Goal: Task Accomplishment & Management: Complete application form

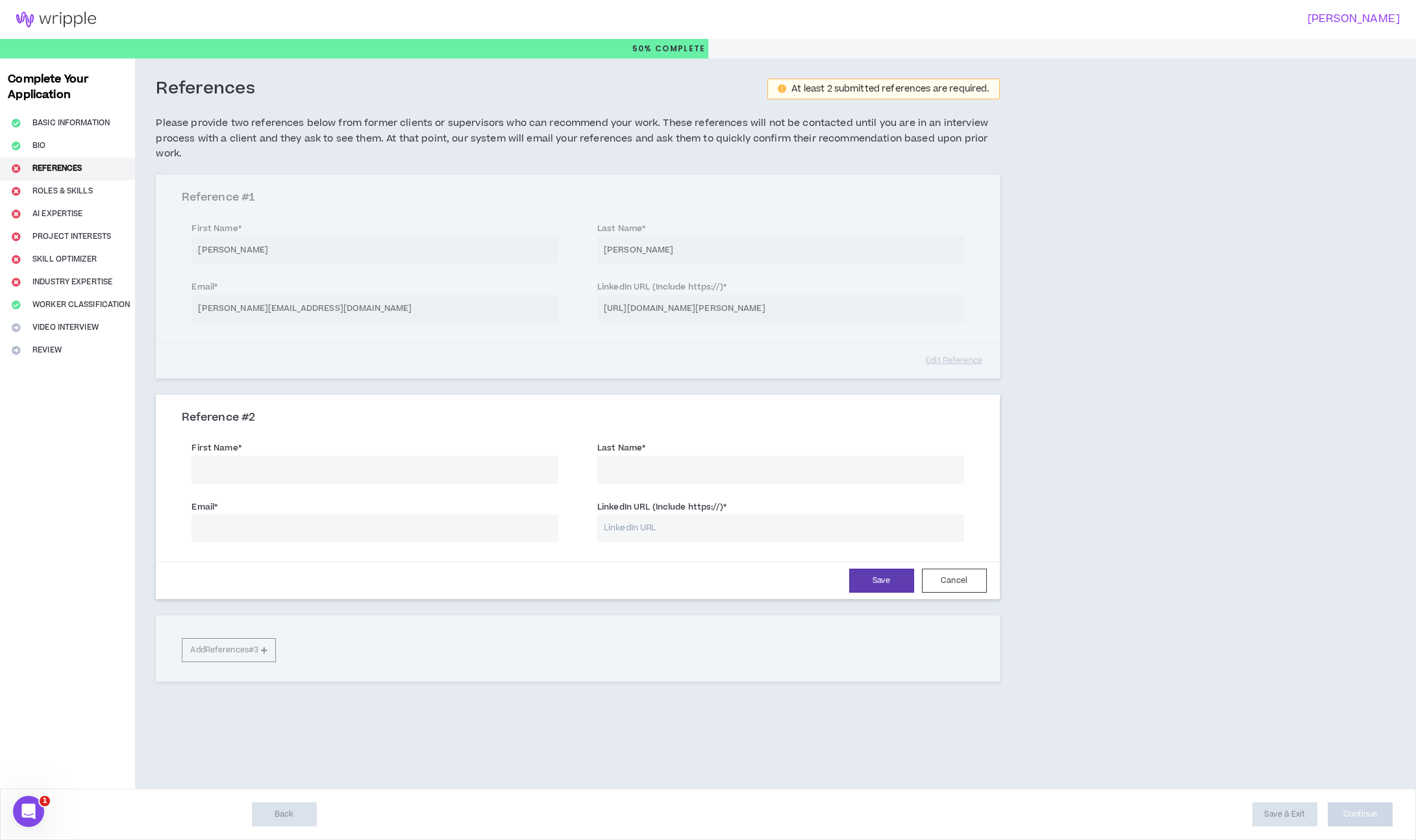
click at [257, 456] on input "First Name *" at bounding box center [375, 469] width 367 height 28
paste input "Mallory Sohmer [EMAIL_ADDRESS][PERSON_NAME][DOMAIN_NAME]"
drag, startPoint x: 266, startPoint y: 472, endPoint x: 454, endPoint y: 469, distance: 188.0
click at [454, 469] on input "Mallory Sohmer [EMAIL_ADDRESS][PERSON_NAME][DOMAIN_NAME]" at bounding box center [375, 469] width 367 height 28
type input "[PERSON_NAME]"
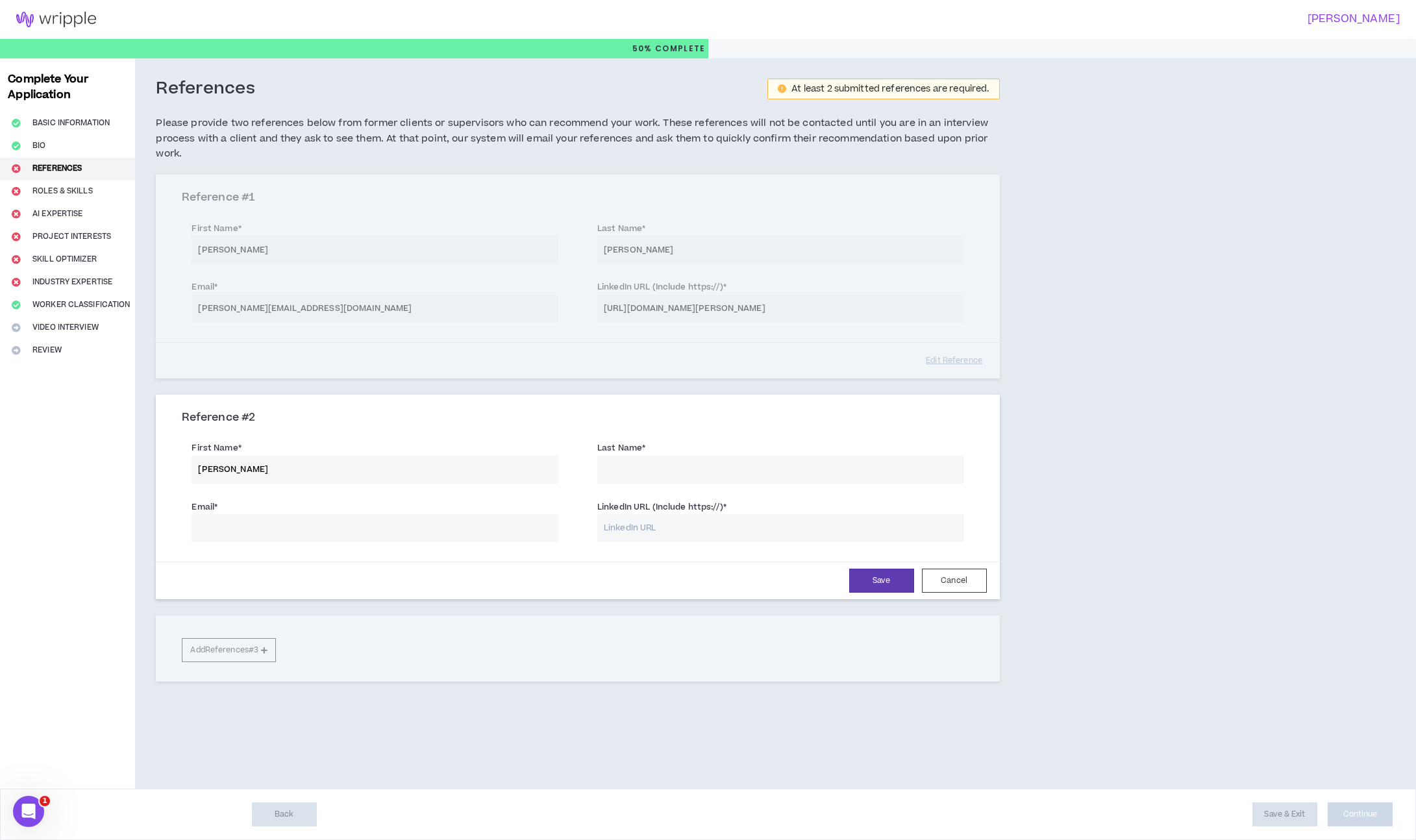
click at [390, 520] on input "Email *" at bounding box center [375, 528] width 367 height 28
paste input "[PERSON_NAME][EMAIL_ADDRESS][PERSON_NAME][DOMAIN_NAME]"
type input "[PERSON_NAME][EMAIL_ADDRESS][PERSON_NAME][DOMAIN_NAME]"
click at [248, 463] on input "[PERSON_NAME]" at bounding box center [375, 469] width 367 height 28
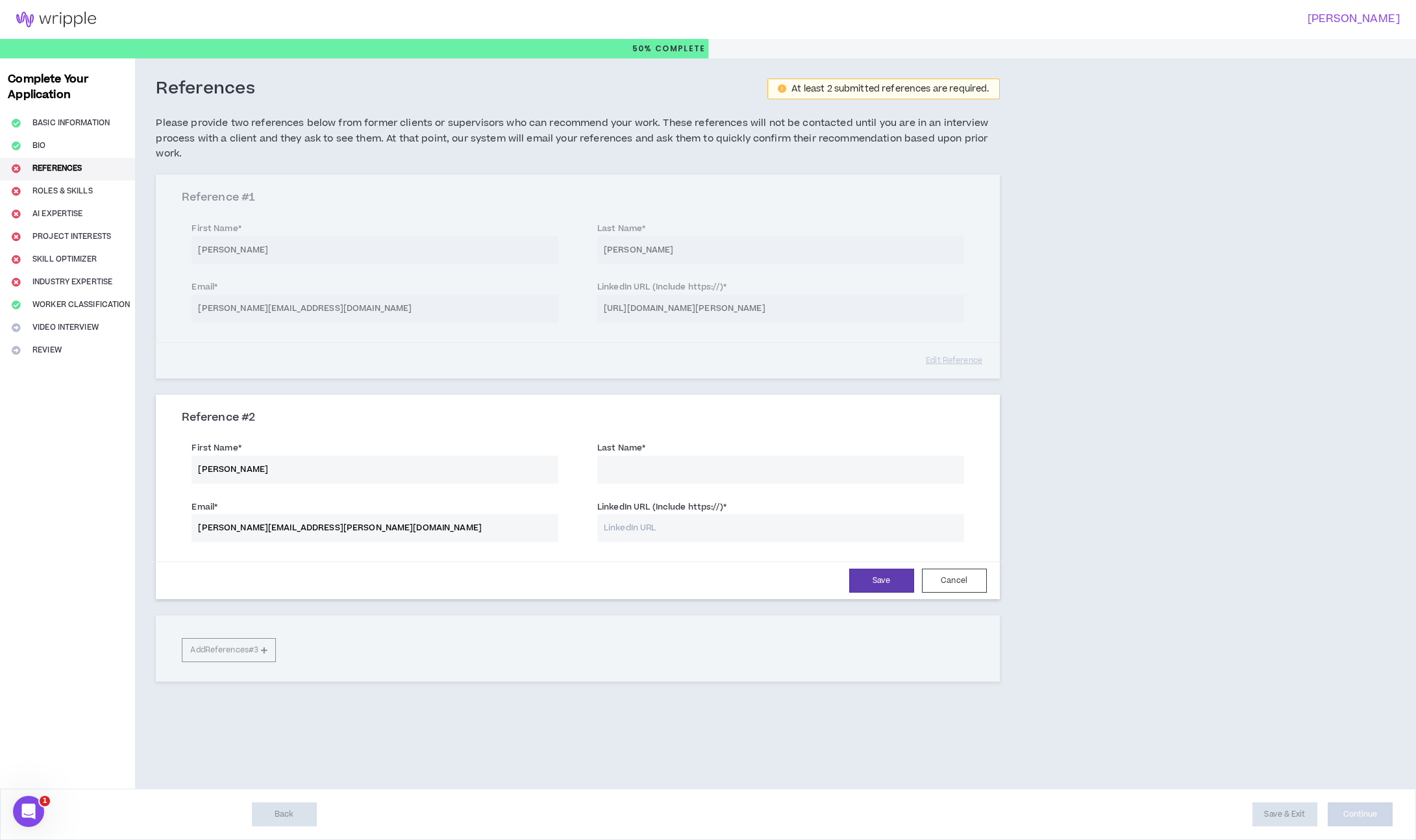
click at [252, 468] on input "[PERSON_NAME]" at bounding box center [375, 469] width 367 height 28
type input "[PERSON_NAME]"
click at [688, 468] on input "Last Name *" at bounding box center [780, 469] width 367 height 28
paste input "[PERSON_NAME]"
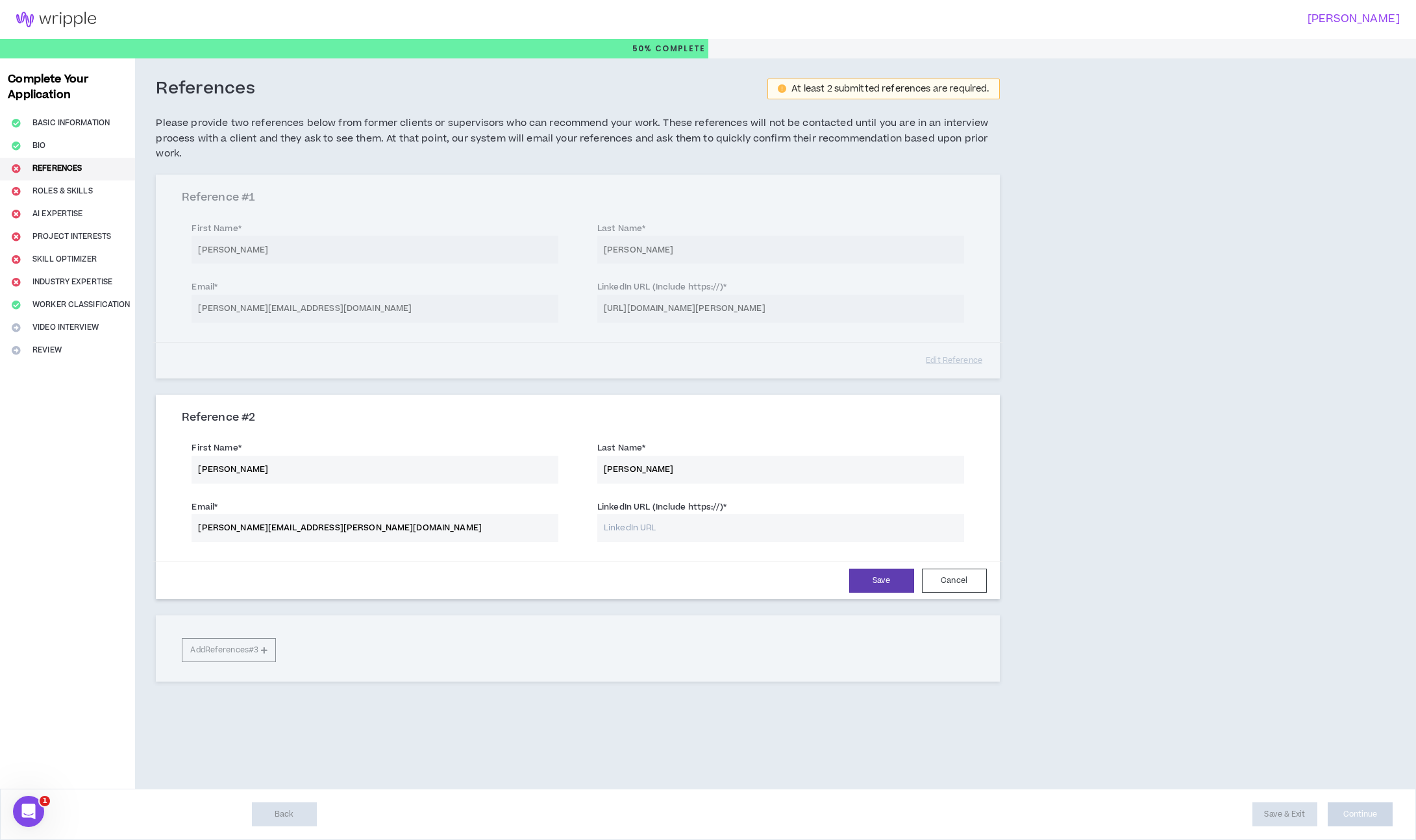
type input "[PERSON_NAME]"
click at [761, 522] on input "LinkedIn URL (Include https://) *" at bounding box center [780, 528] width 367 height 28
paste input "[URL][DOMAIN_NAME][PERSON_NAME]"
type input "[URL][DOMAIN_NAME][PERSON_NAME]"
click at [855, 574] on button "Save" at bounding box center [881, 580] width 65 height 24
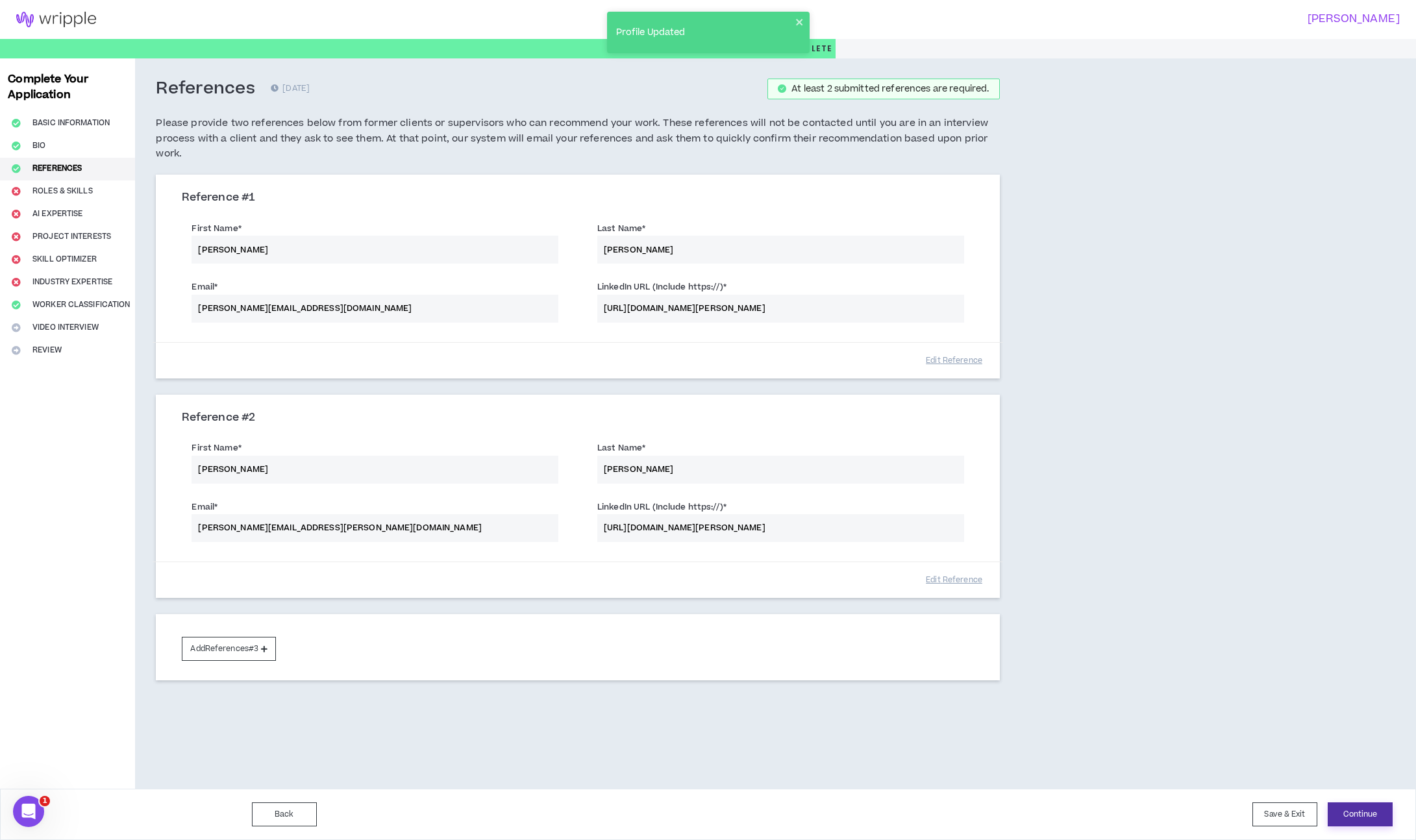
click at [1362, 822] on button "Continue" at bounding box center [1360, 814] width 65 height 24
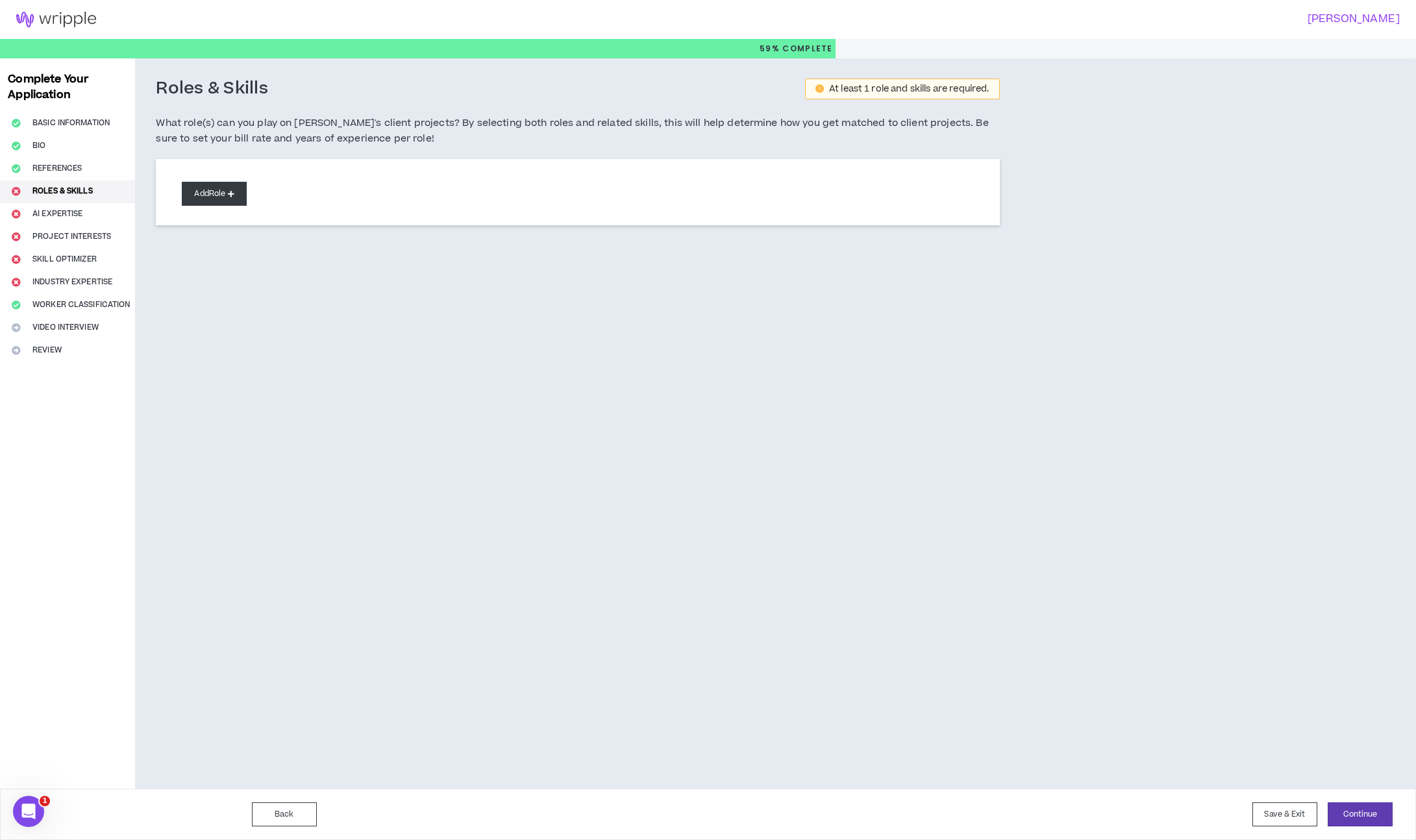
click at [233, 185] on button "Add Role" at bounding box center [214, 193] width 65 height 24
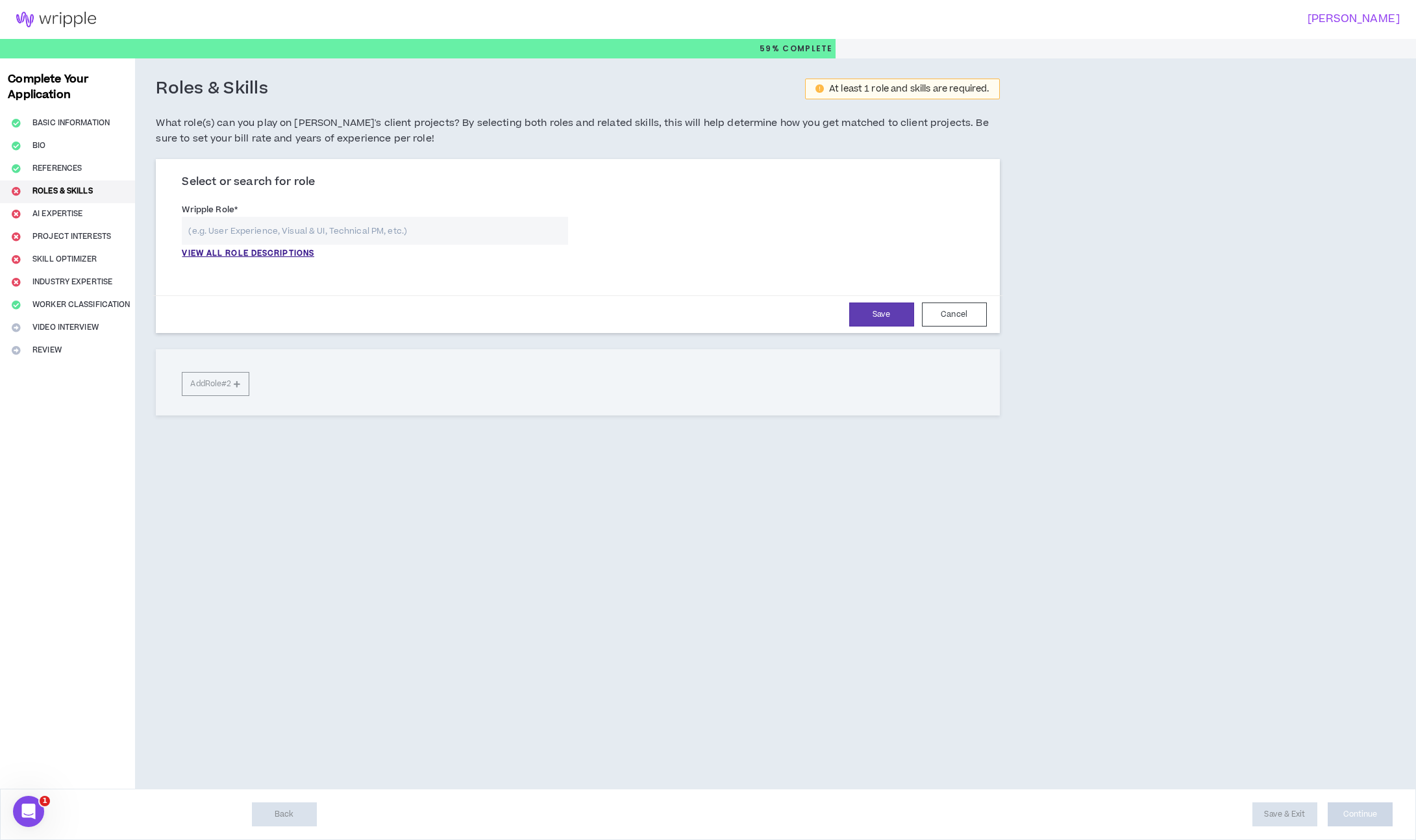
click at [284, 235] on input "text" at bounding box center [375, 230] width 386 height 28
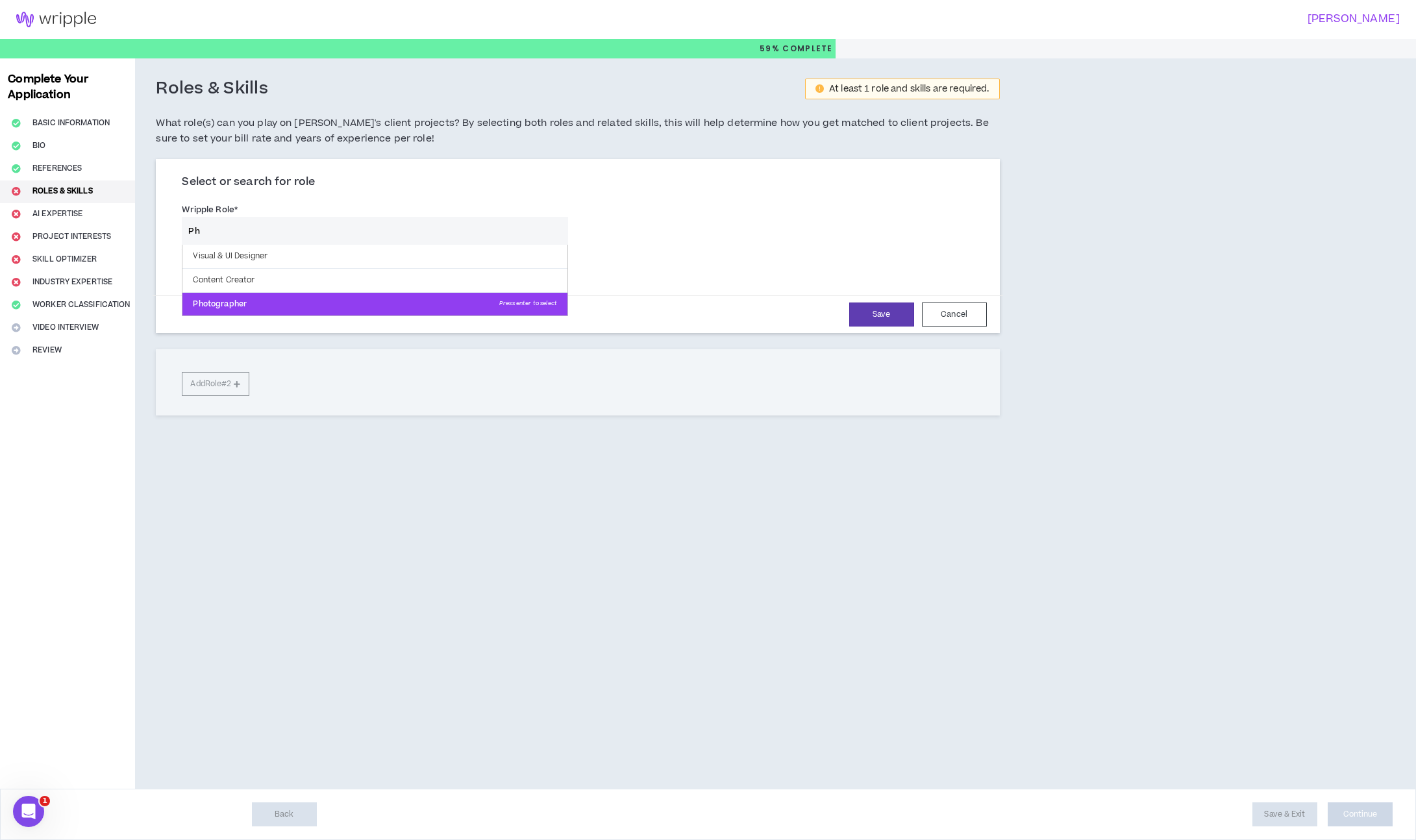
click at [286, 302] on p "Photographer Press enter to select" at bounding box center [375, 305] width 385 height 23
type input "Photographer"
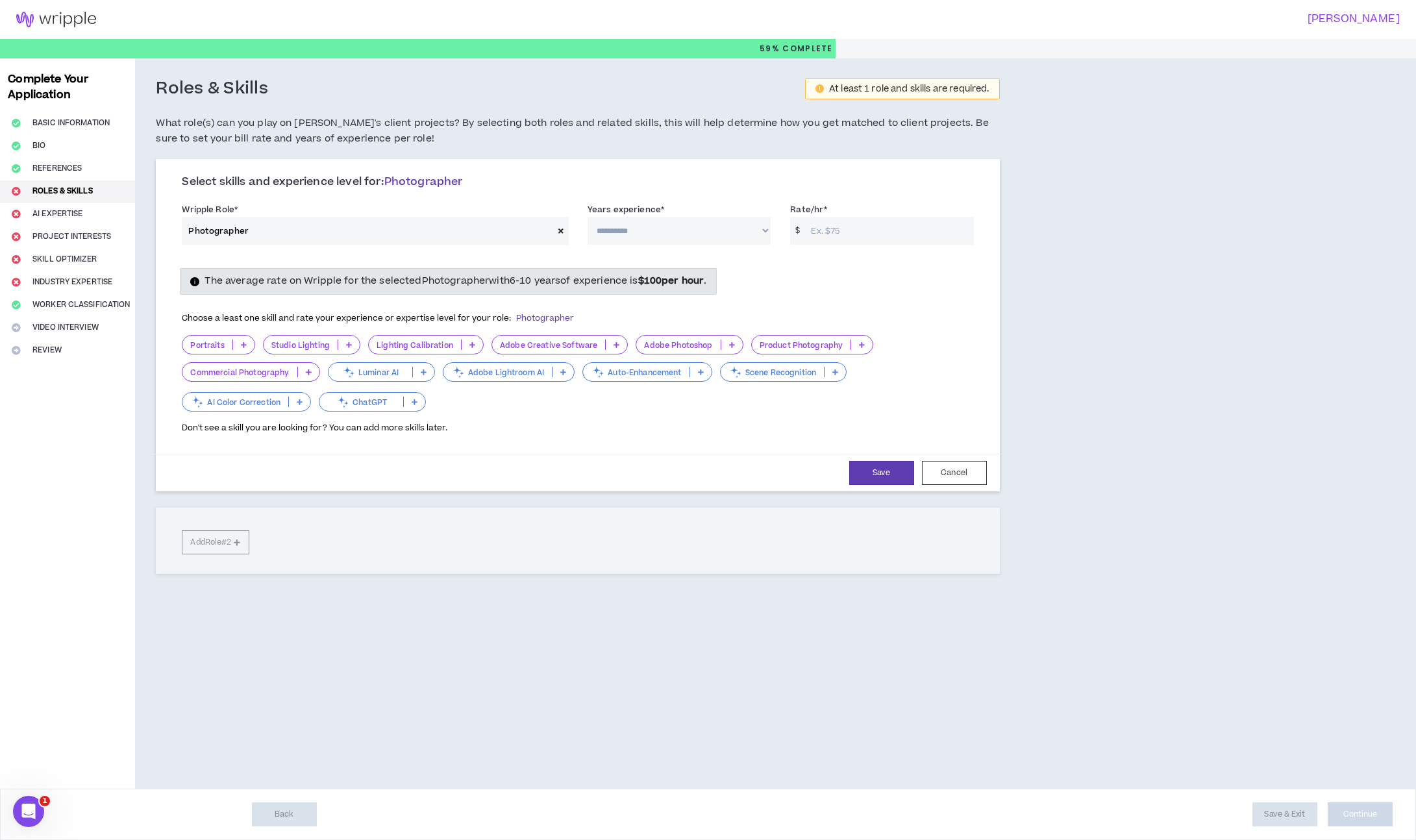
click at [613, 342] on icon at bounding box center [616, 344] width 6 height 6
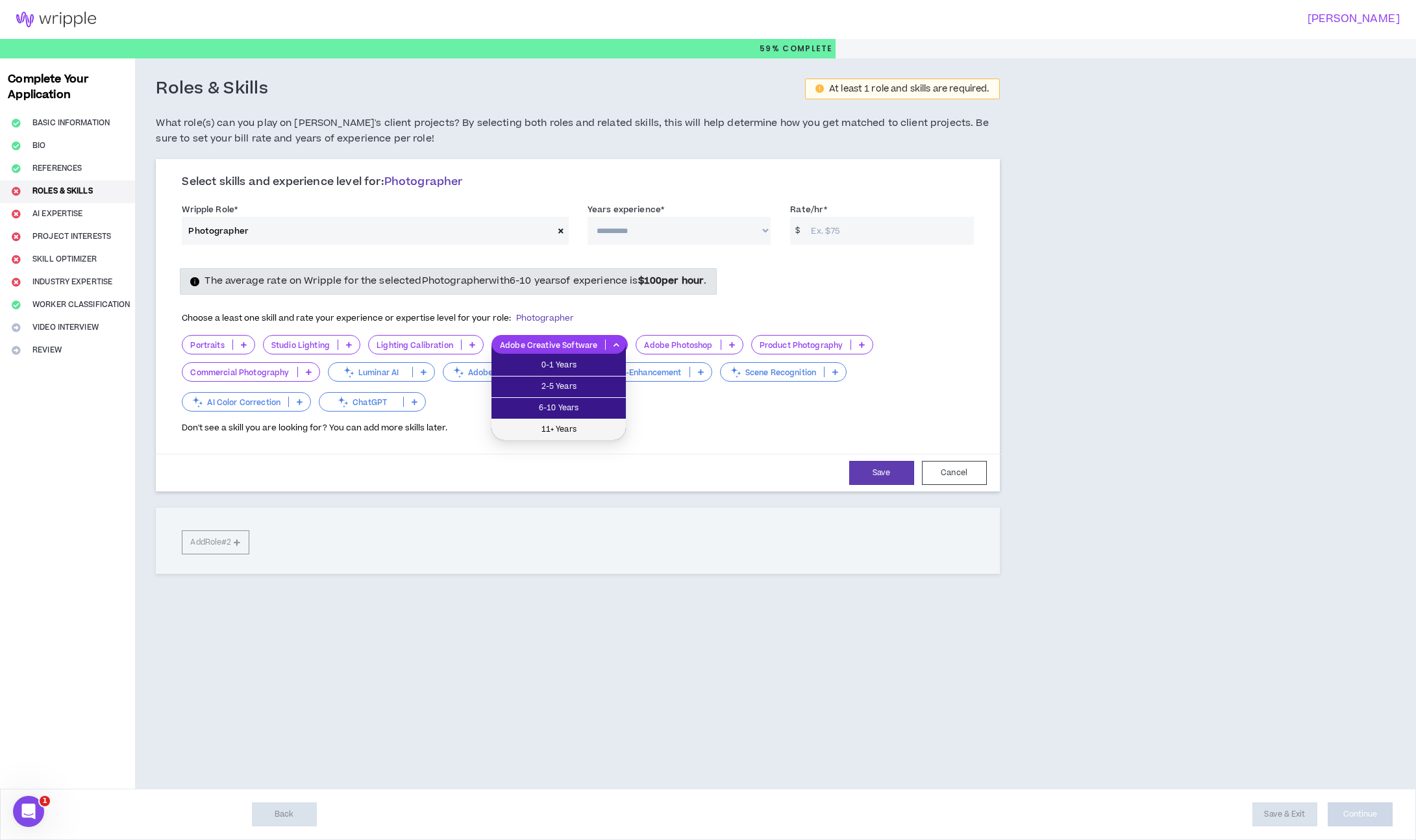
click at [581, 422] on span "11+ Years" at bounding box center [559, 429] width 119 height 14
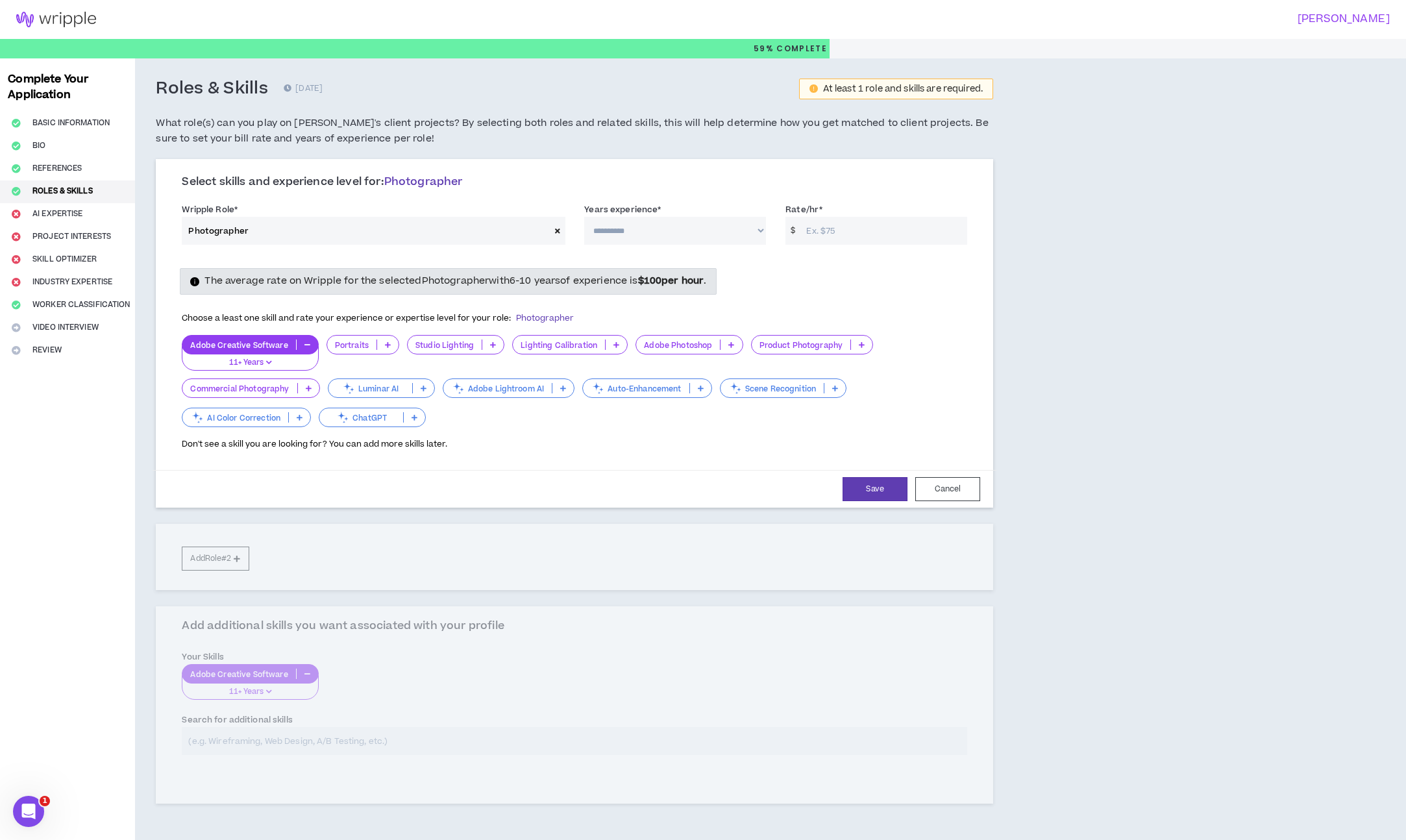
click at [728, 347] on icon at bounding box center [731, 344] width 6 height 6
click at [697, 424] on span "11+ Years" at bounding box center [687, 429] width 91 height 14
click at [824, 351] on div "Product Photography" at bounding box center [812, 344] width 123 height 19
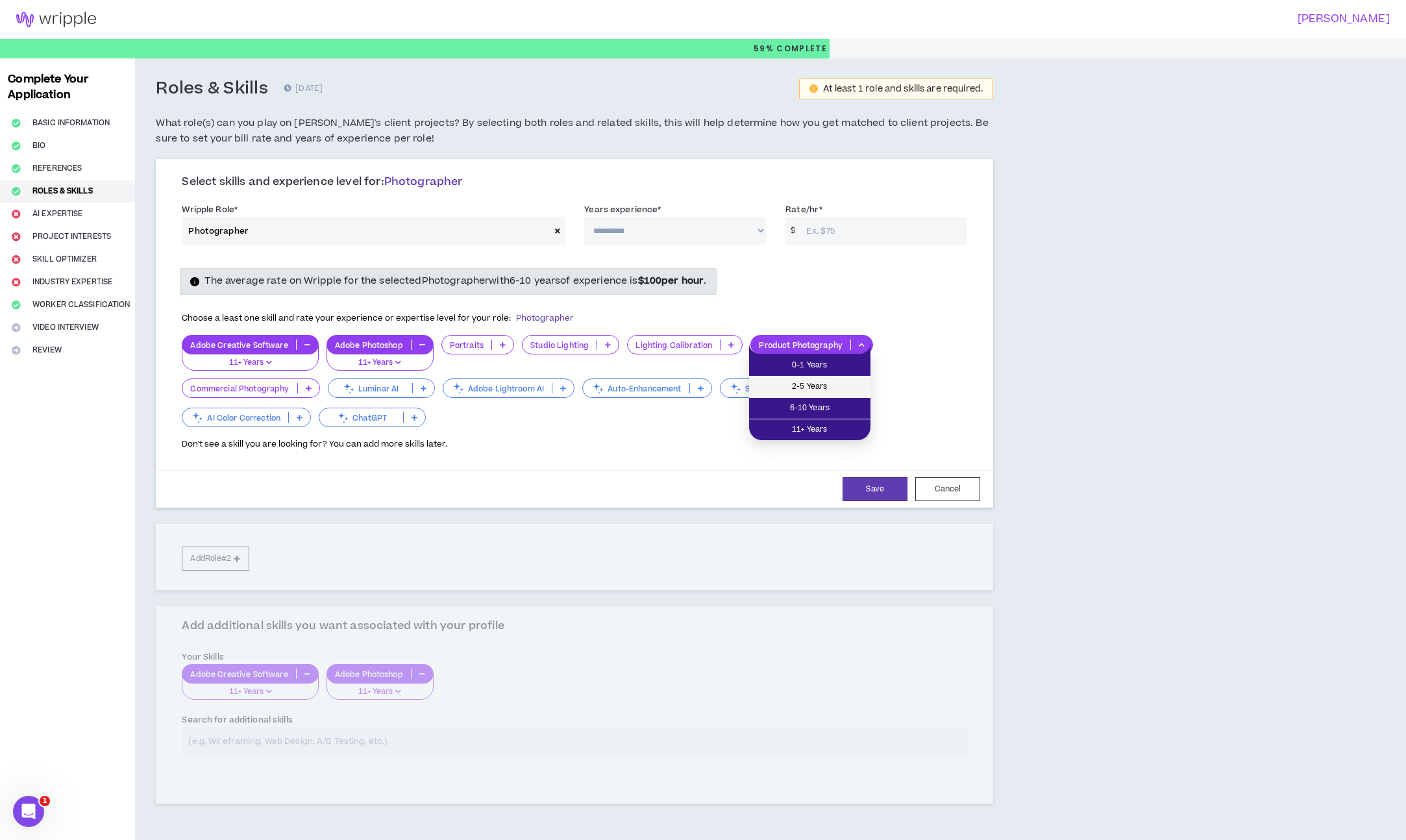
click at [815, 392] on span "2-5 Years" at bounding box center [810, 387] width 106 height 14
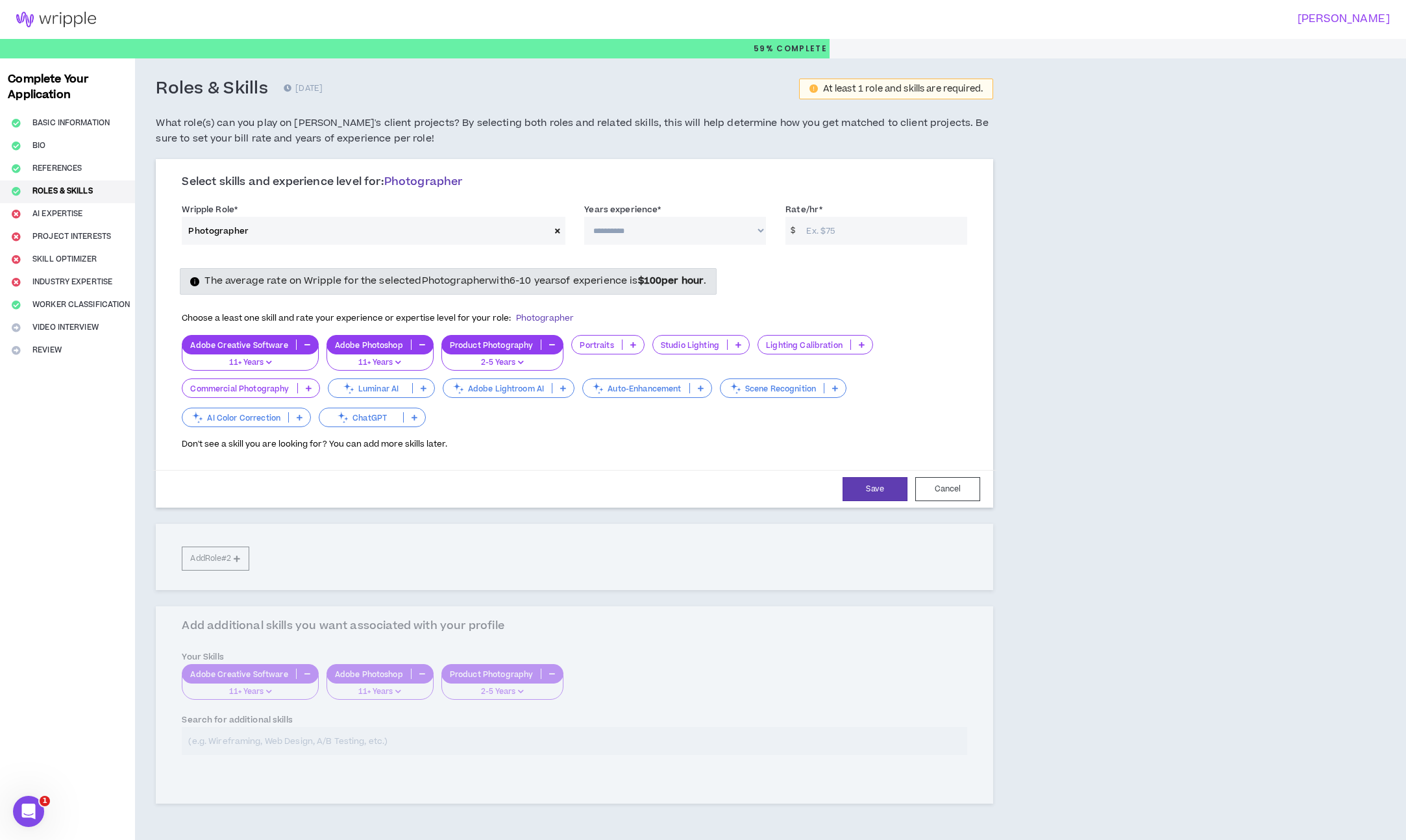
click at [562, 393] on p at bounding box center [563, 388] width 22 height 10
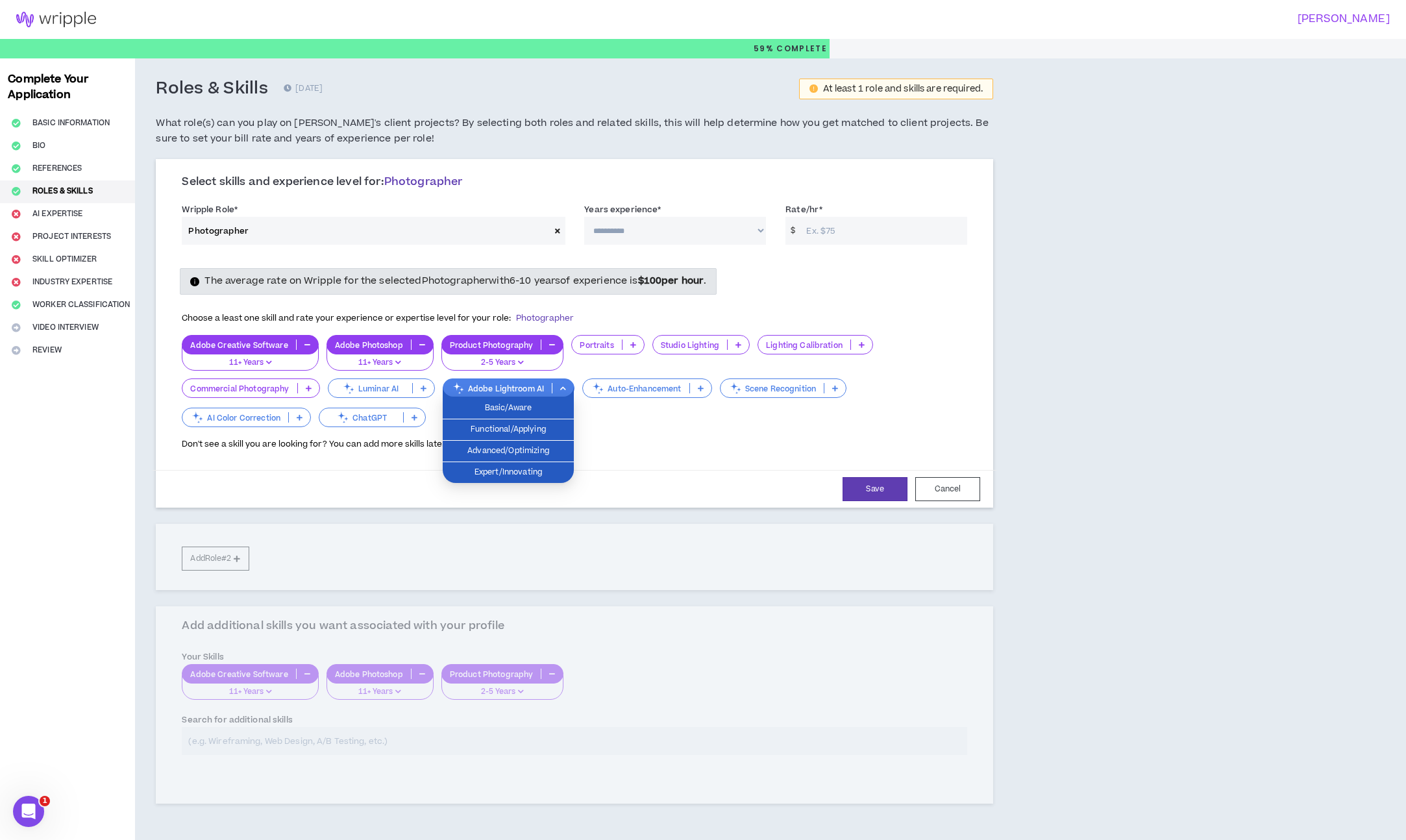
click at [562, 393] on p at bounding box center [563, 388] width 22 height 10
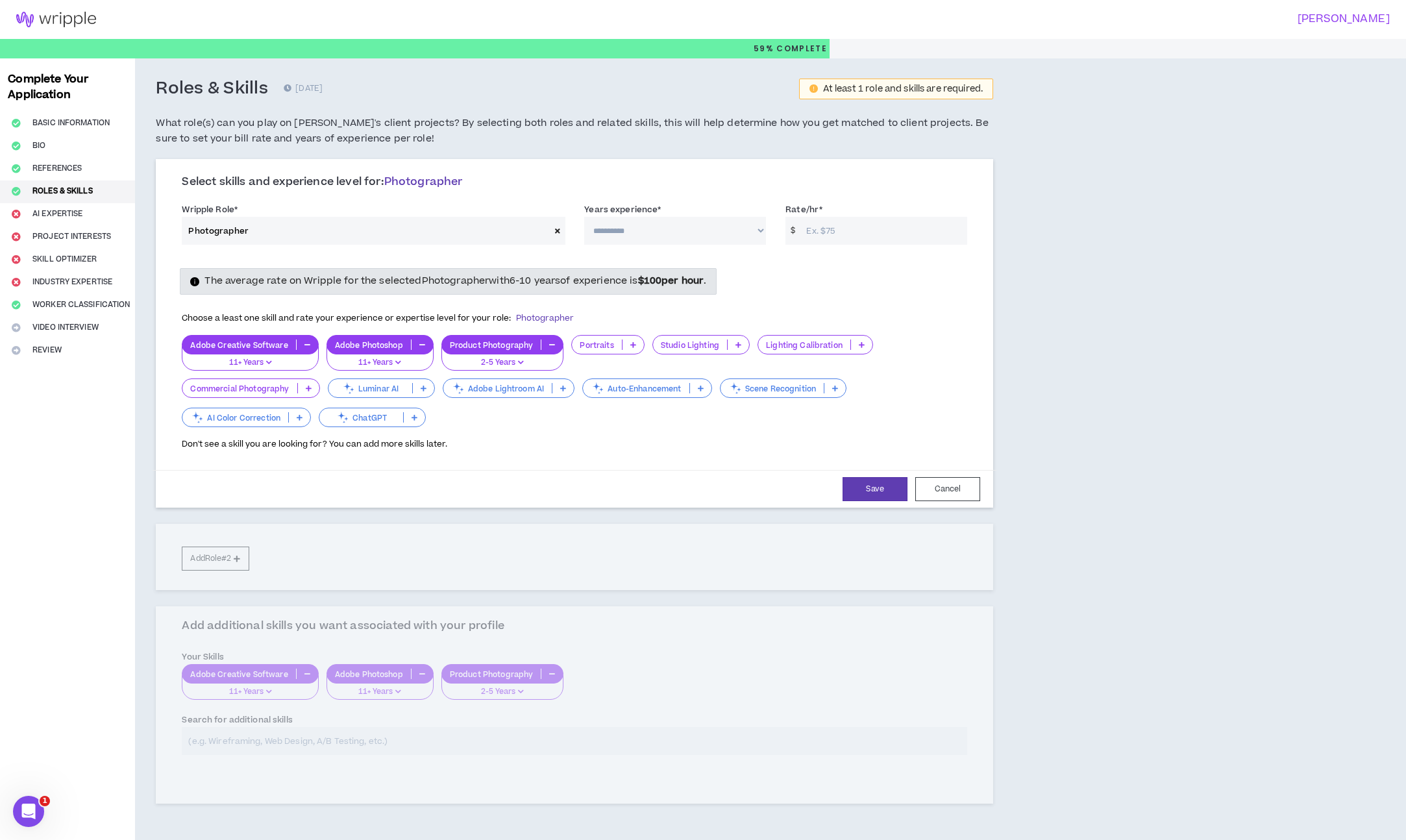
click at [306, 387] on icon at bounding box center [309, 388] width 6 height 6
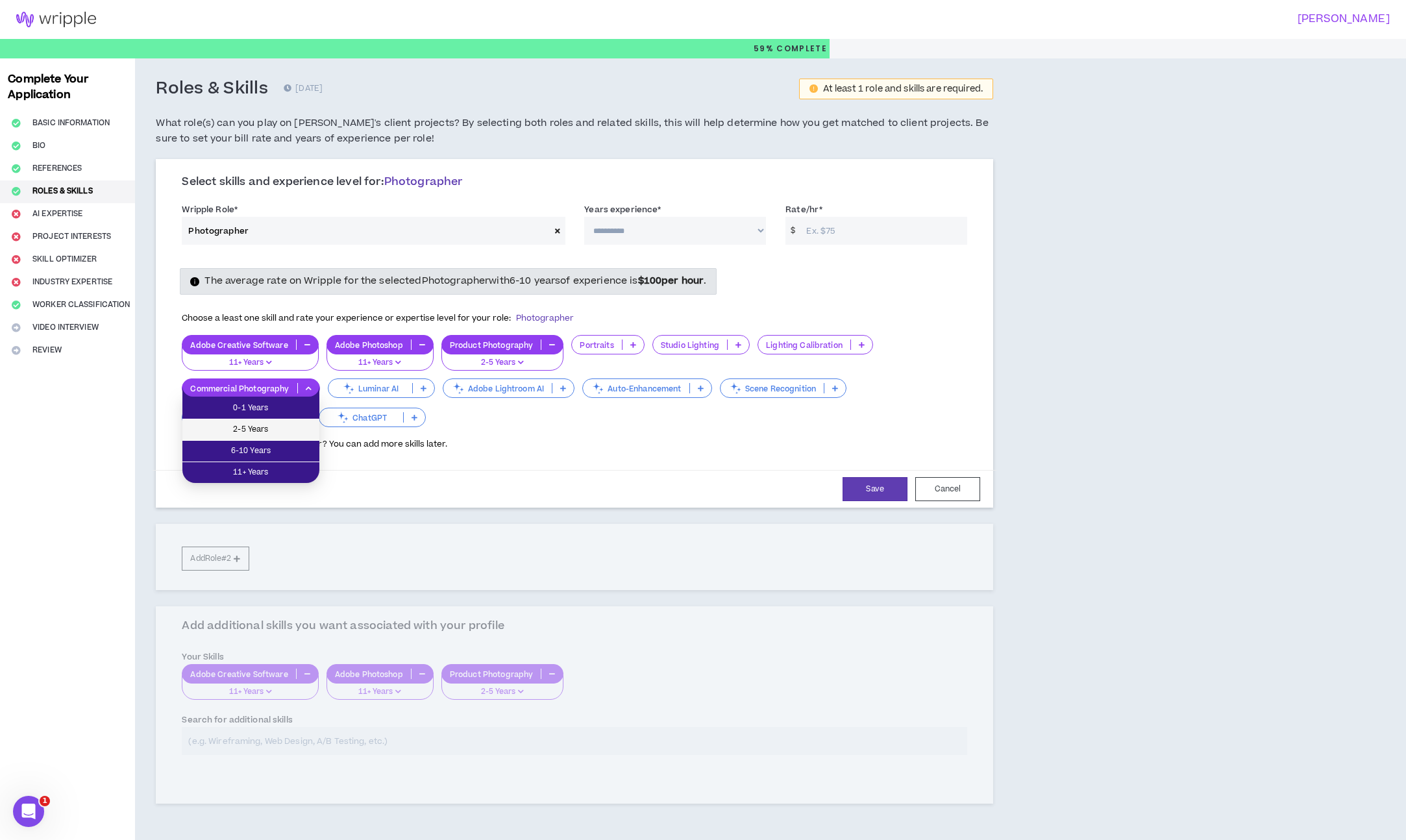
click at [276, 425] on span "2-5 Years" at bounding box center [251, 429] width 121 height 14
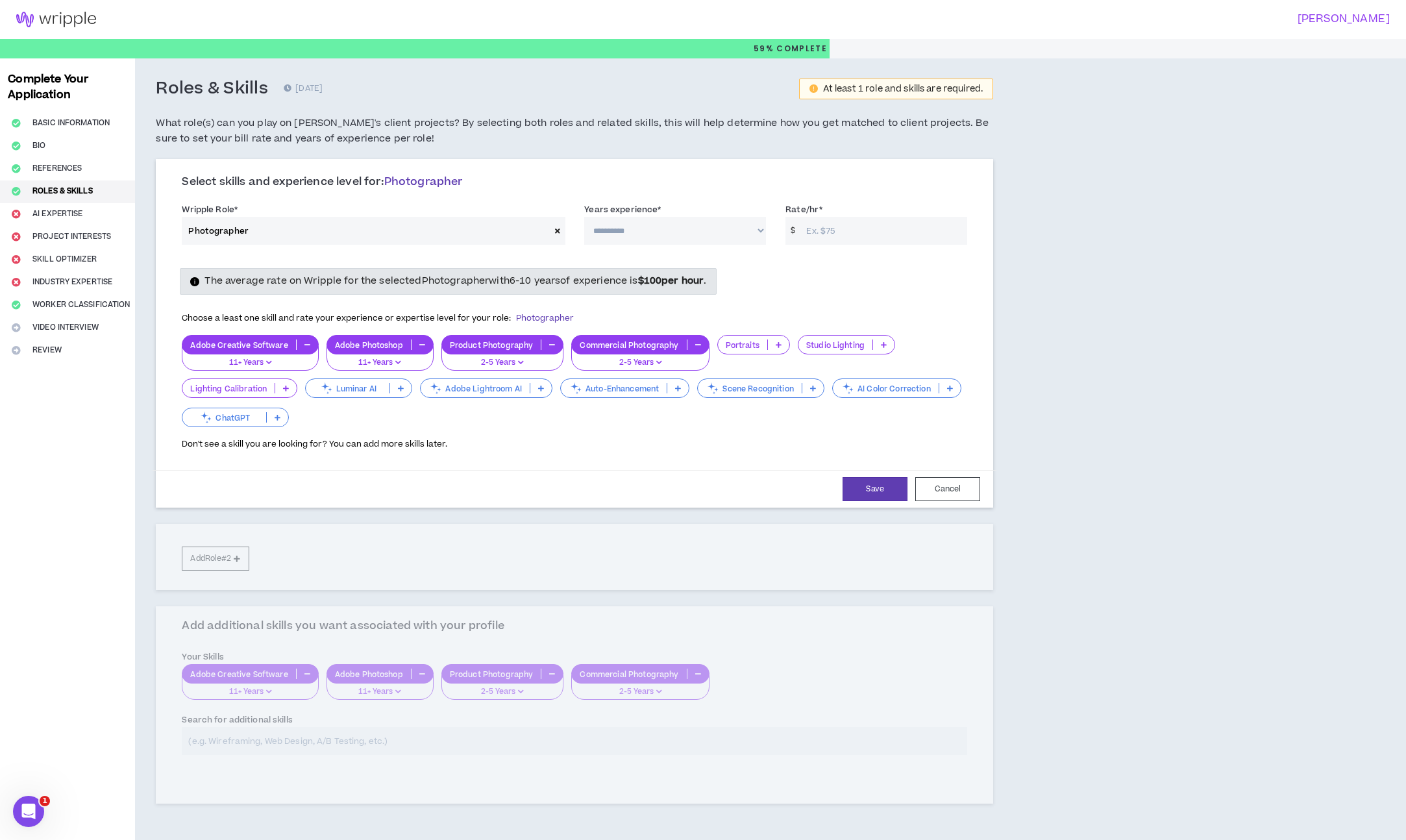
click at [884, 347] on icon at bounding box center [883, 344] width 6 height 6
click at [858, 427] on span "11+ Years" at bounding box center [844, 429] width 81 height 14
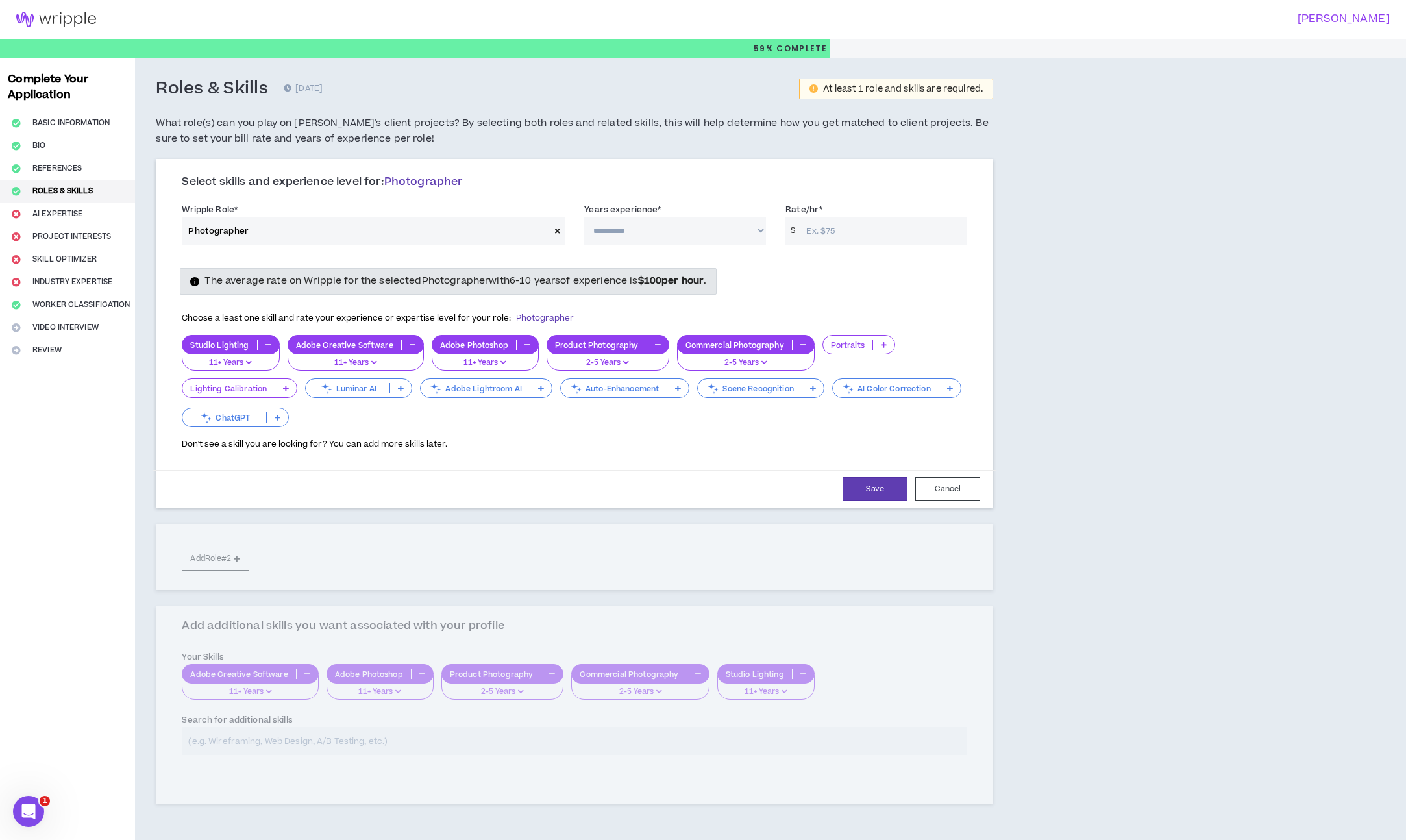
click at [538, 390] on icon at bounding box center [541, 388] width 6 height 6
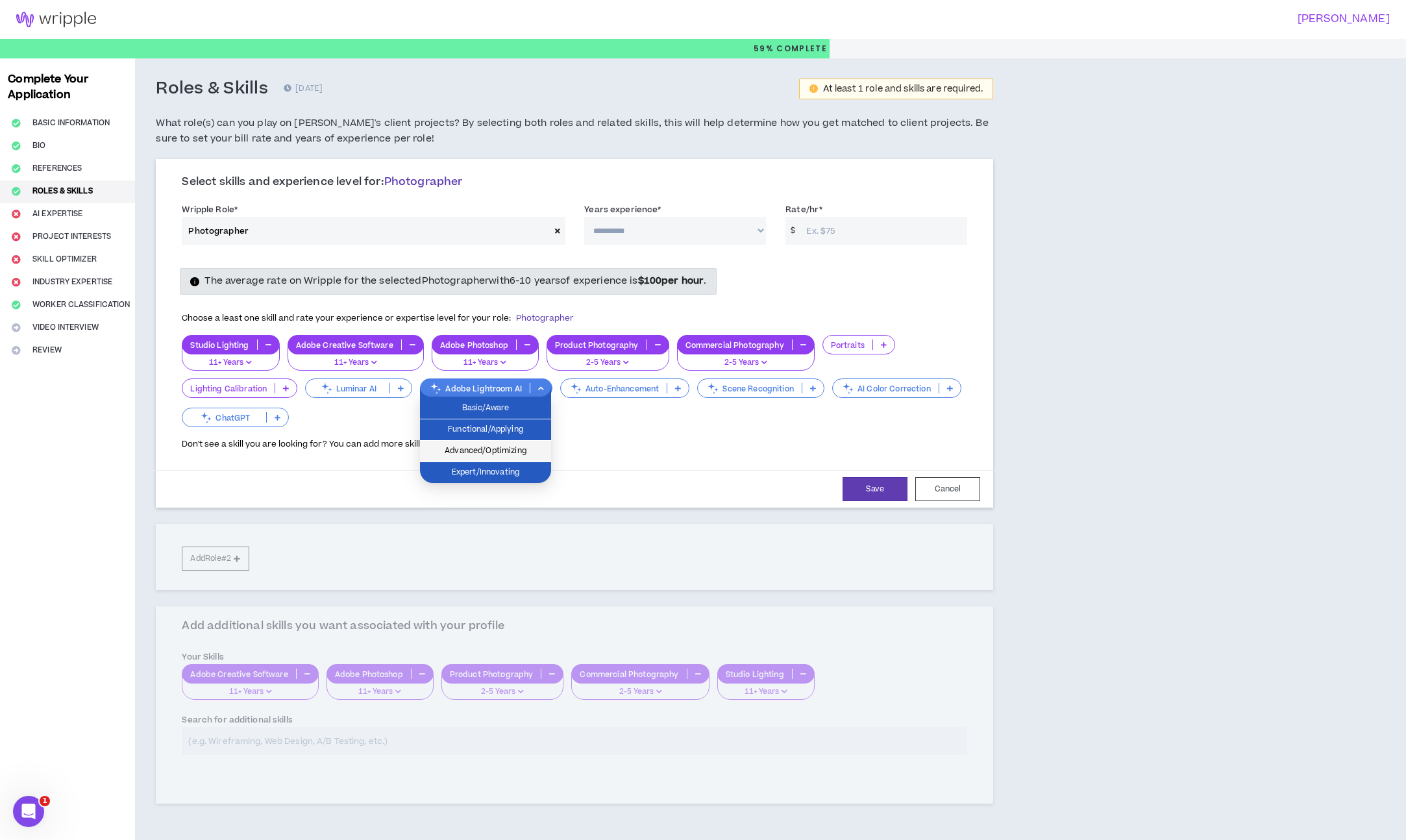
click at [488, 446] on span "Advanced/Optimizing" at bounding box center [486, 451] width 115 height 14
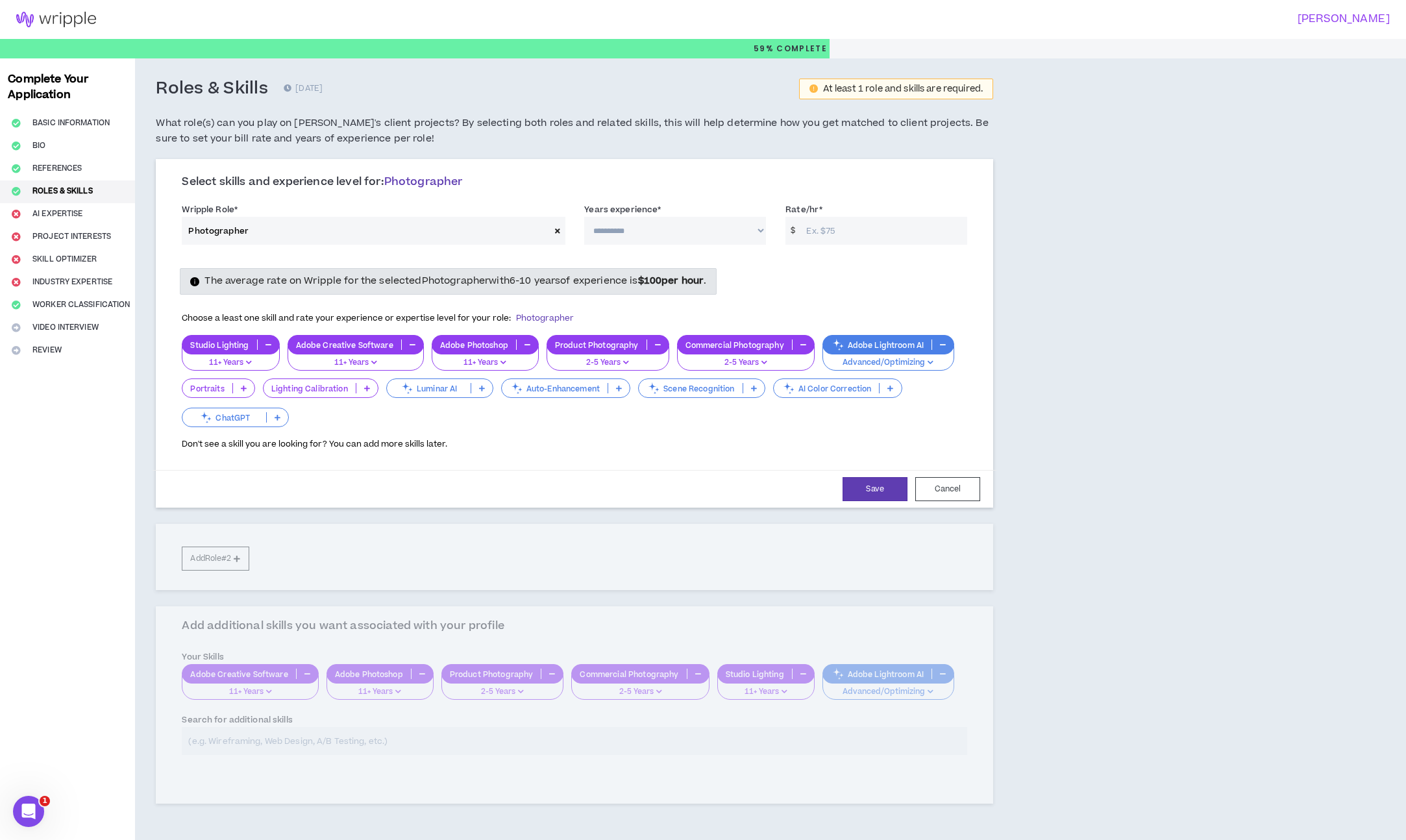
click at [684, 228] on select "**********" at bounding box center [675, 230] width 182 height 28
select select "***"
click at [584, 216] on select "**********" at bounding box center [675, 230] width 182 height 28
click at [835, 274] on div "The average rate on Wripple for the selected Photographer with 6-10 years of ex…" at bounding box center [574, 281] width 805 height 26
click at [838, 244] on input "Rate/hr *" at bounding box center [883, 230] width 167 height 28
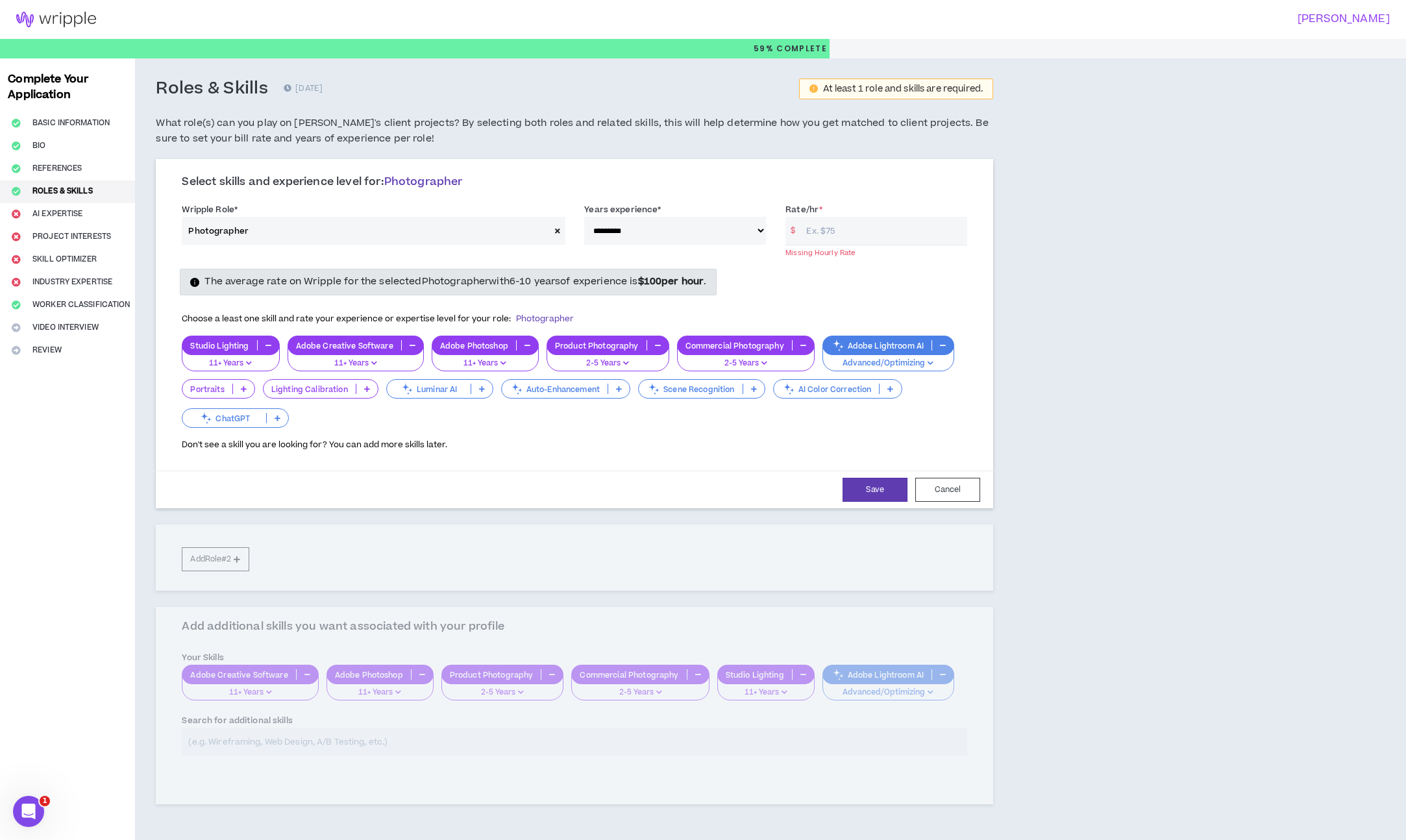
click at [367, 380] on div "Lighting Calibration" at bounding box center [320, 388] width 115 height 19
click at [342, 451] on span "6-10 Years" at bounding box center [320, 452] width 99 height 14
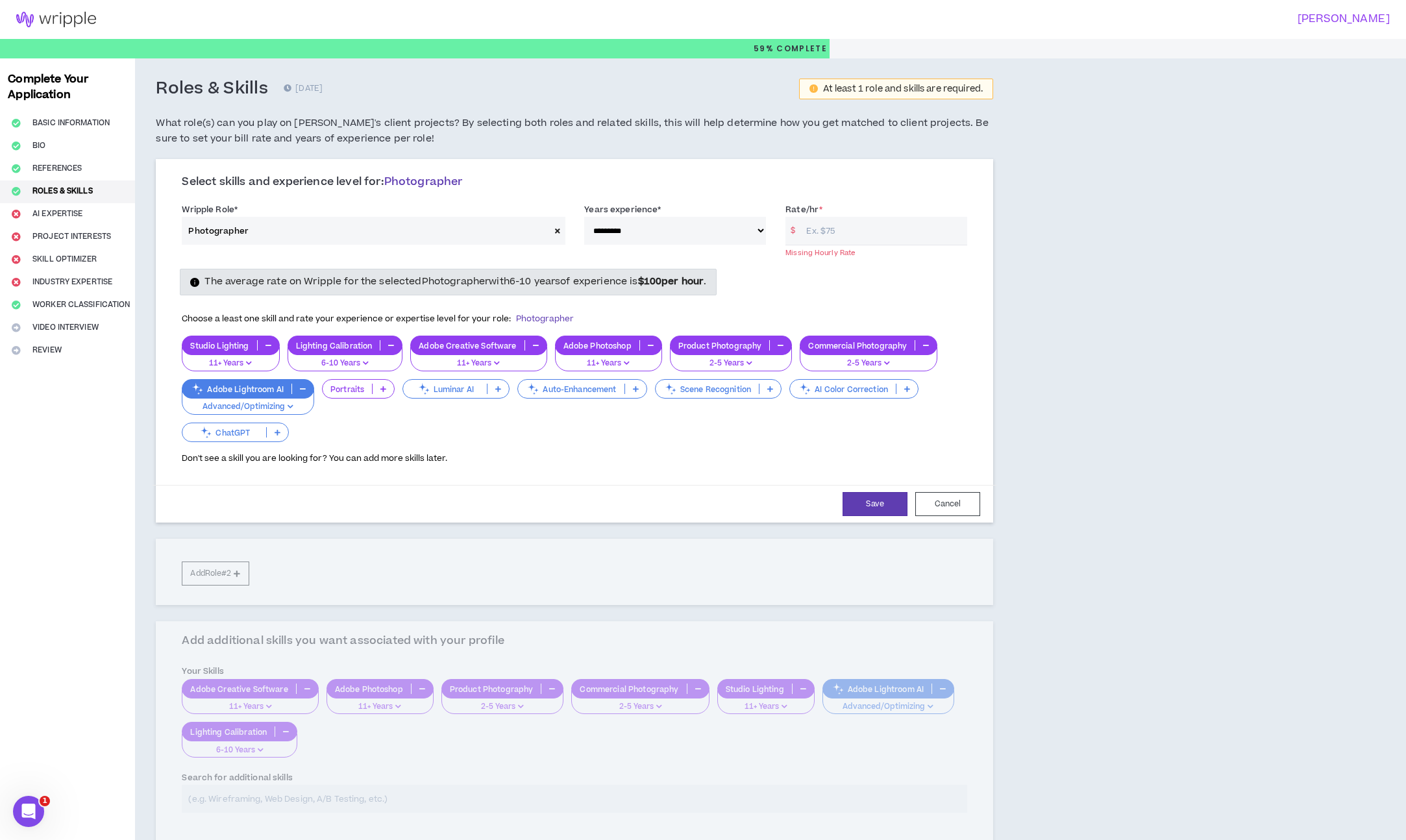
click at [398, 351] on div "Lighting Calibration" at bounding box center [345, 345] width 115 height 19
click at [389, 391] on p at bounding box center [383, 389] width 22 height 10
click at [373, 442] on li "6-10 Years" at bounding box center [358, 452] width 73 height 22
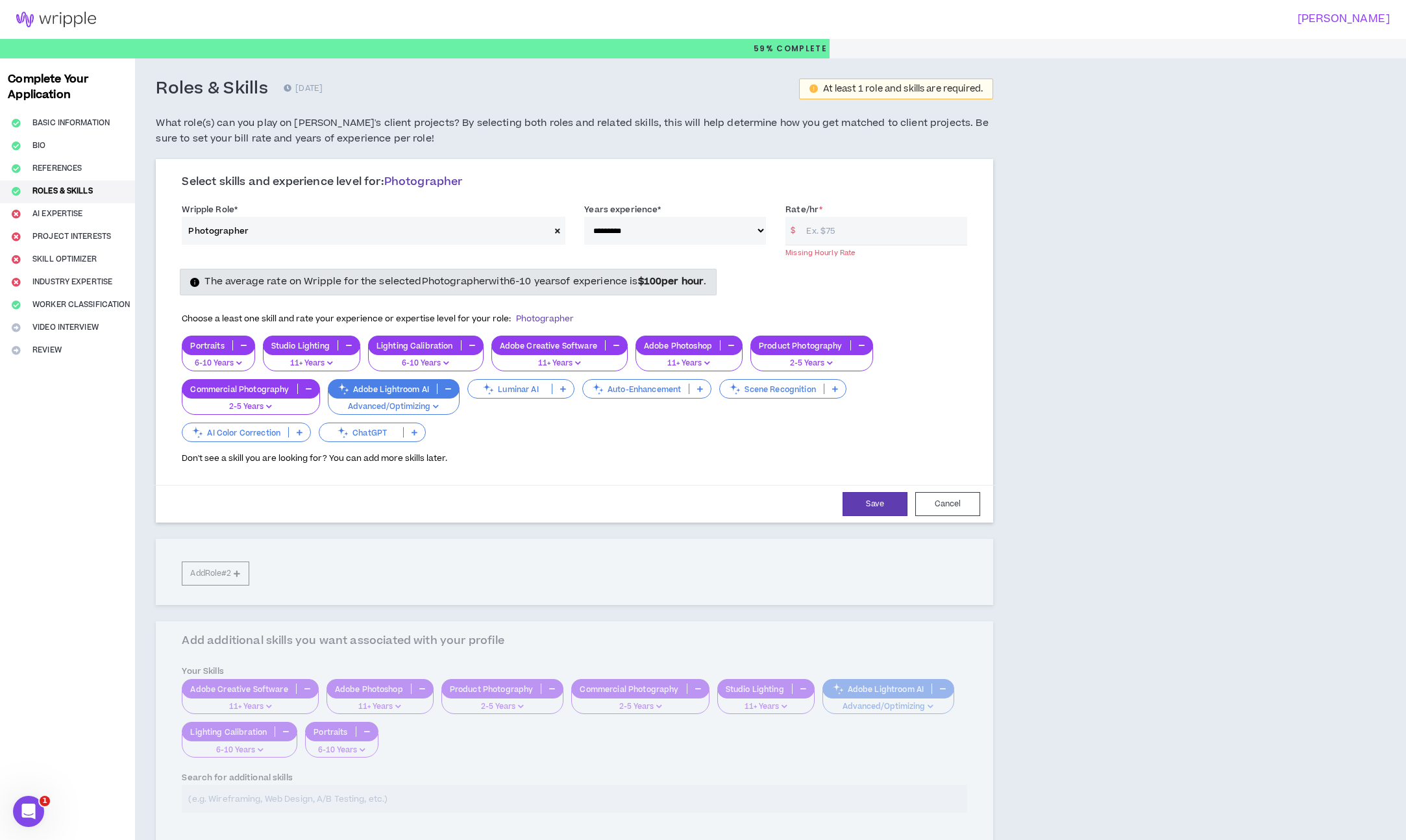
click at [896, 234] on input "Rate/hr *" at bounding box center [883, 230] width 167 height 28
type input "1"
type input "250"
click at [878, 494] on button "Save" at bounding box center [875, 503] width 65 height 24
select select "***"
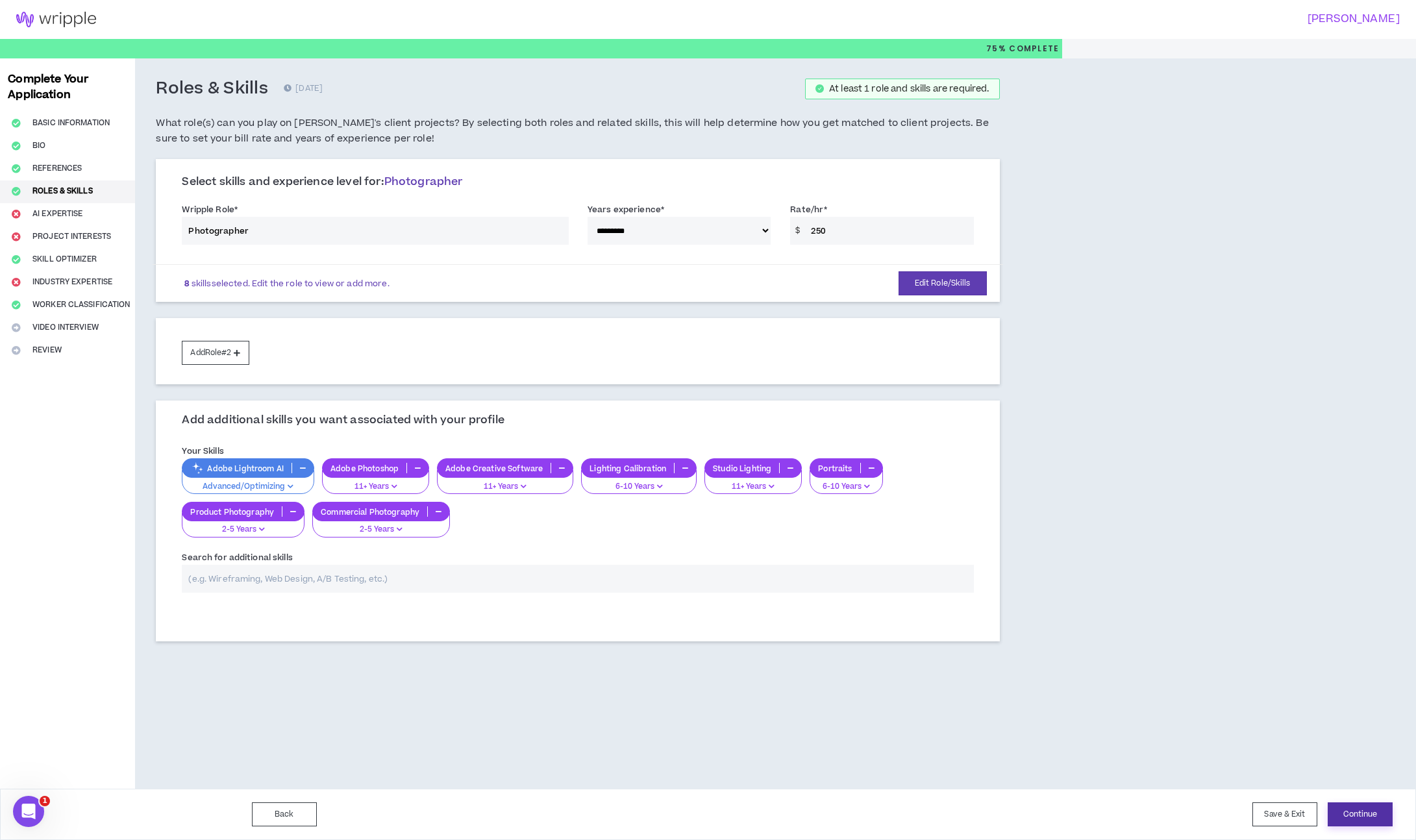
click at [1373, 806] on button "Continue" at bounding box center [1360, 814] width 65 height 24
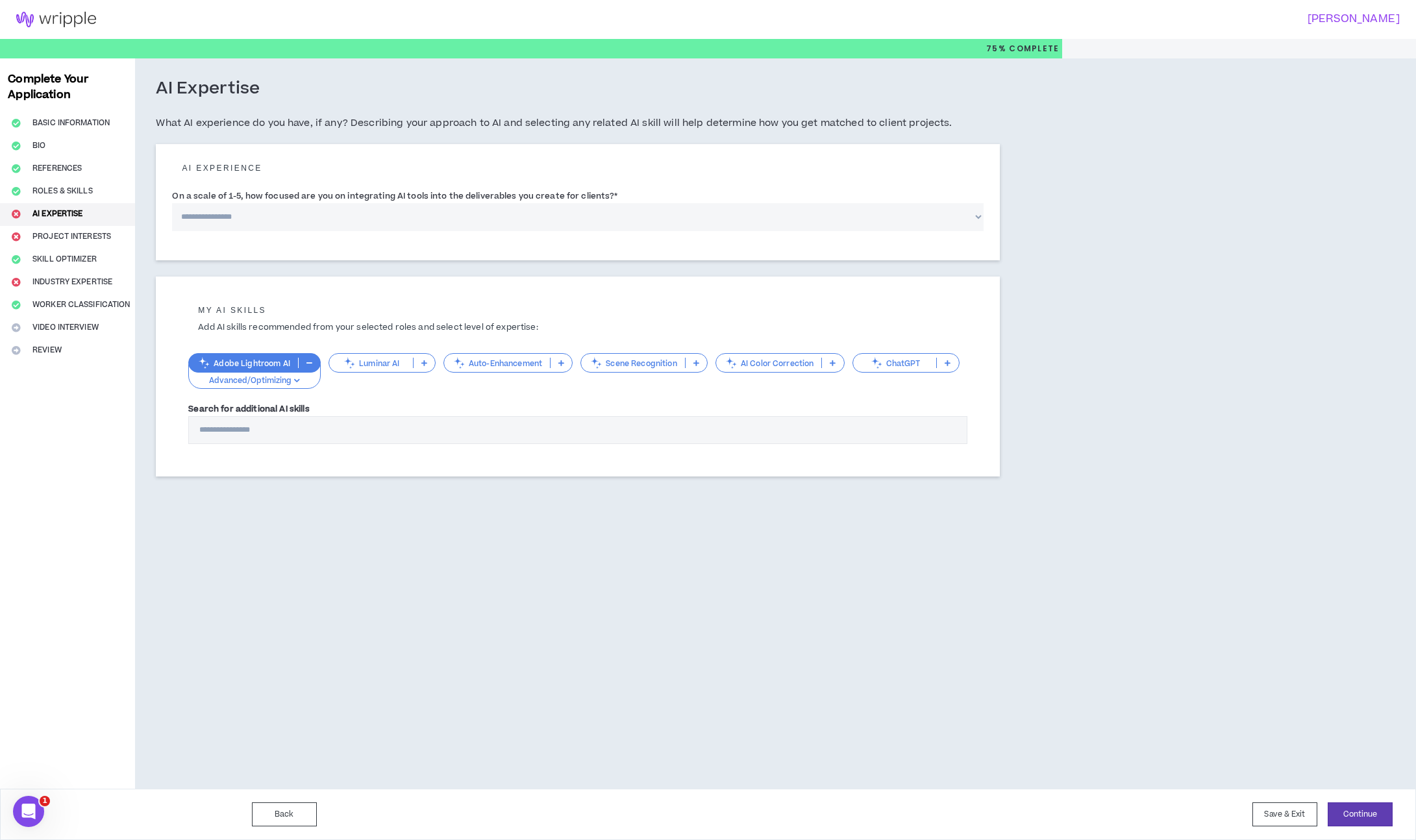
click at [638, 219] on select "**********" at bounding box center [577, 217] width 810 height 28
select select "*"
click at [172, 204] on select "**********" at bounding box center [577, 217] width 810 height 28
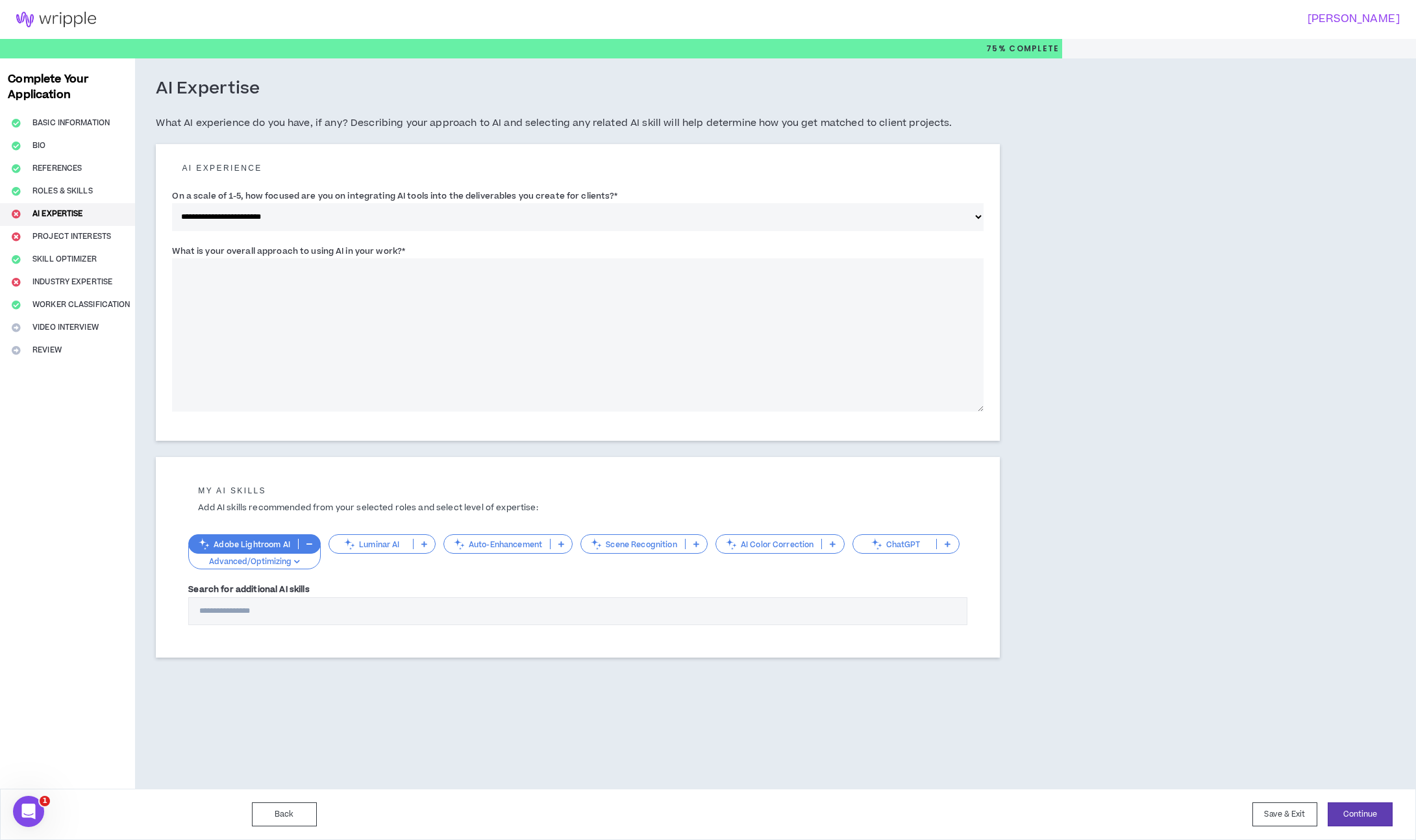
click at [319, 270] on textarea "What is your overall approach to using AI in your work? *" at bounding box center [577, 335] width 810 height 153
type textarea "**********"
click at [1376, 816] on button "Continue" at bounding box center [1360, 814] width 65 height 24
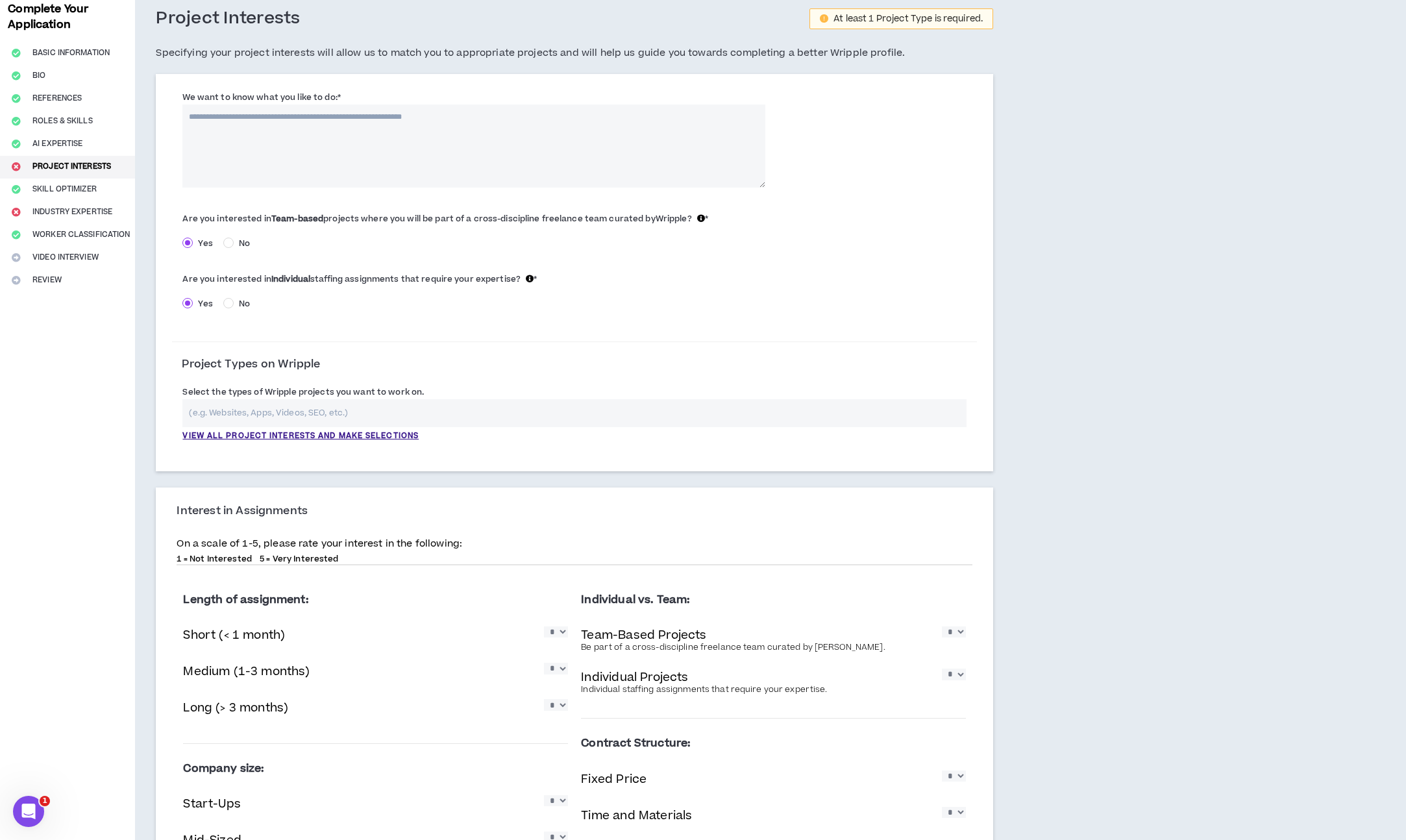
scroll to position [241, 0]
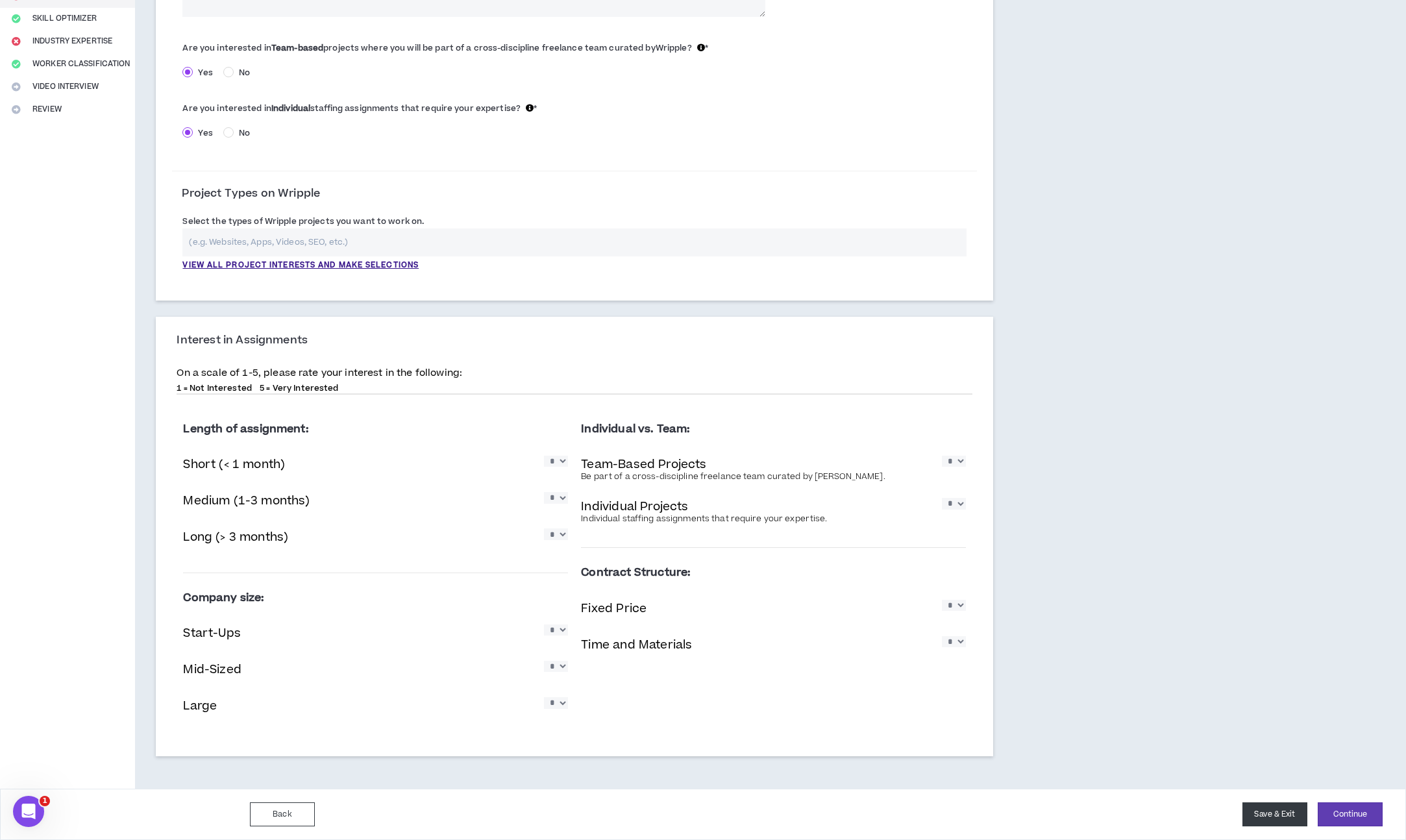
click at [1254, 819] on button "Save & Exit" at bounding box center [1275, 814] width 65 height 24
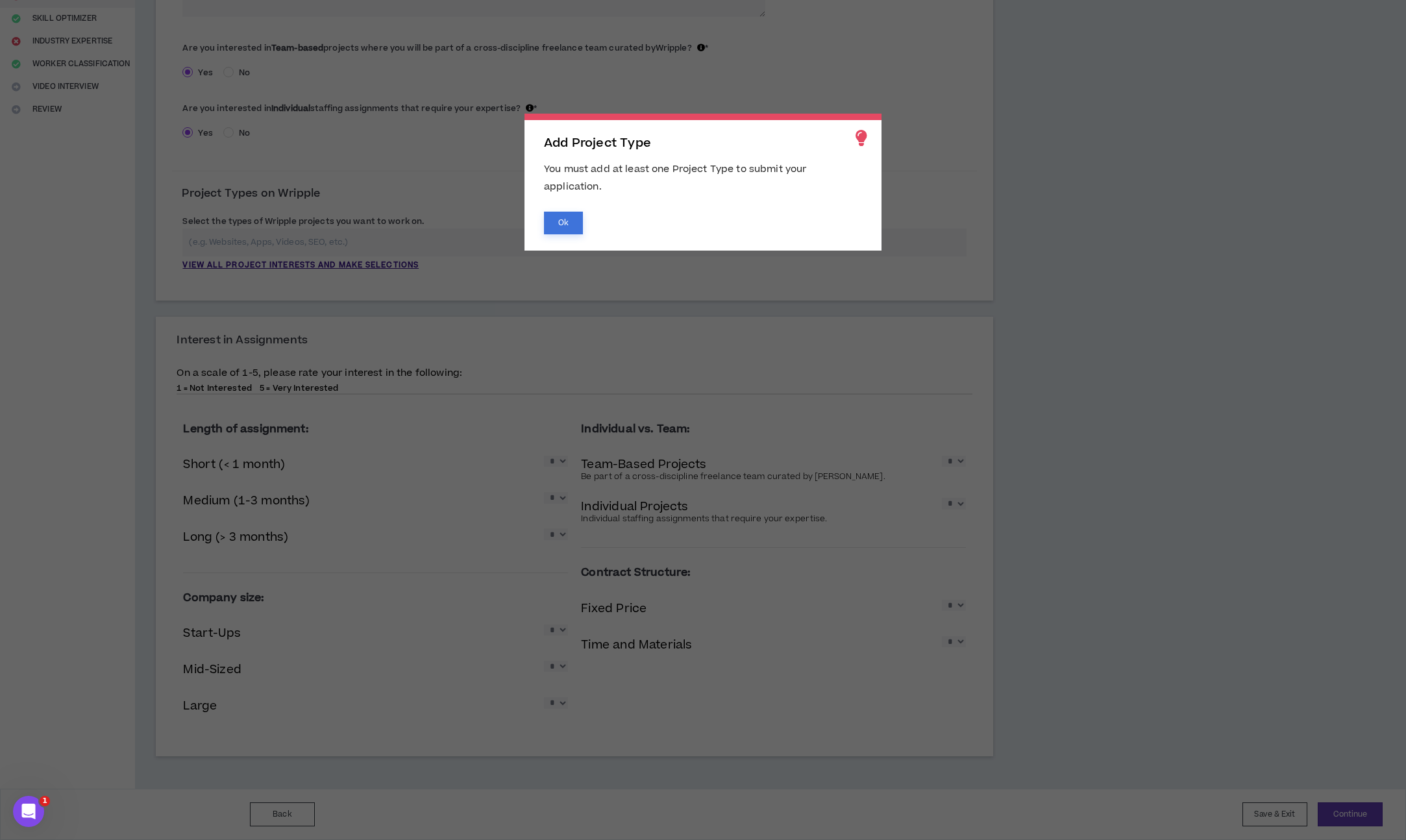
click at [546, 222] on button "Ok" at bounding box center [564, 222] width 39 height 22
click at [586, 232] on button "Yes, I'm sure" at bounding box center [581, 223] width 74 height 22
